Goal: Information Seeking & Learning: Learn about a topic

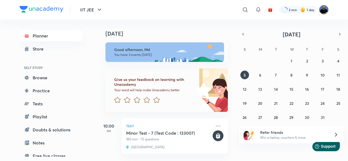
click at [325, 8] on img at bounding box center [323, 9] width 9 height 9
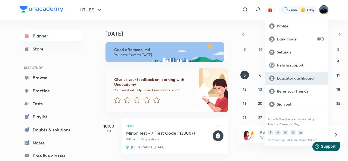
click at [302, 78] on p "Educator dashboard" at bounding box center [300, 78] width 47 height 5
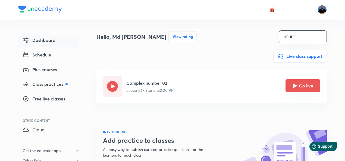
click at [296, 87] on icon "Go live" at bounding box center [295, 86] width 4 height 4
click at [295, 88] on icon "Go live" at bounding box center [295, 86] width 4 height 4
